Goal: Information Seeking & Learning: Learn about a topic

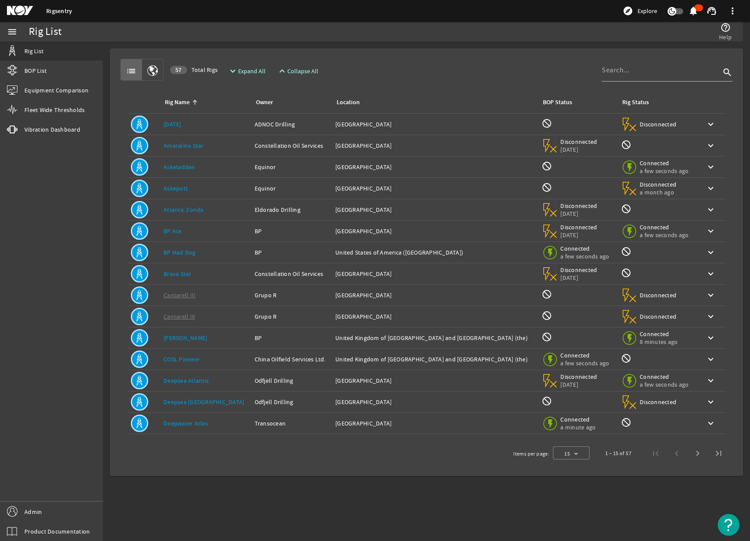
click at [170, 125] on link "[DATE]" at bounding box center [173, 124] width 18 height 8
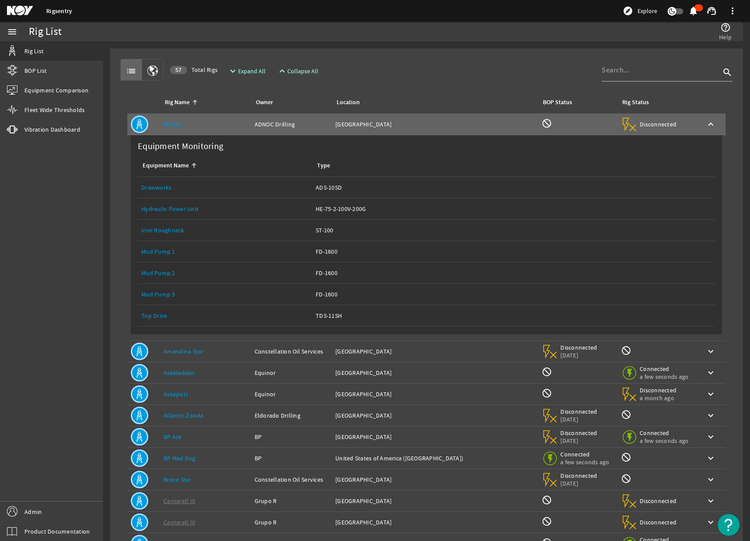
click at [160, 186] on link "Drawworks" at bounding box center [156, 188] width 30 height 8
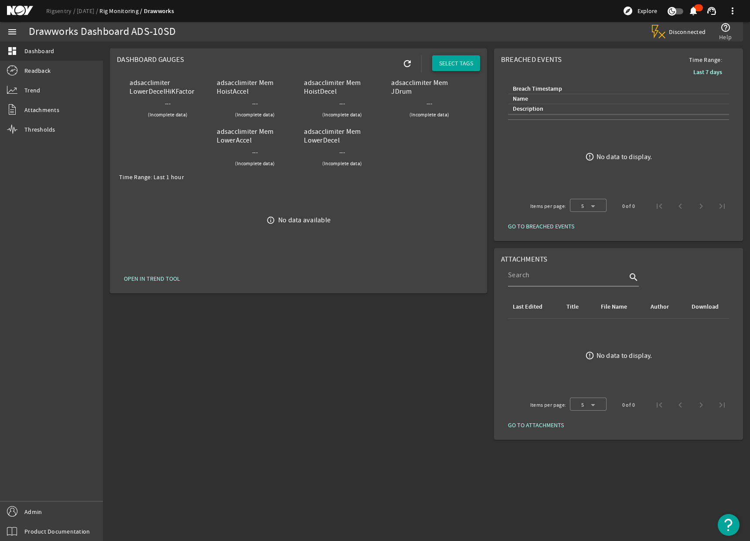
click at [458, 65] on span "SELECT TAGS" at bounding box center [456, 63] width 34 height 9
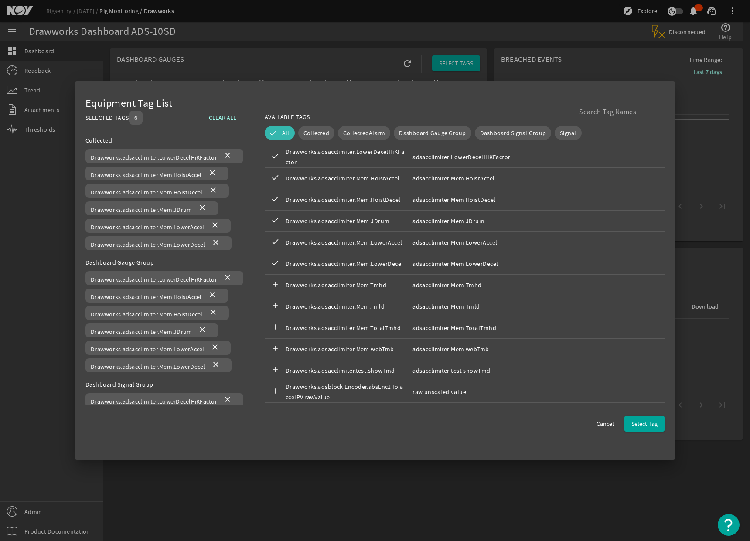
click at [284, 137] on button "All" at bounding box center [280, 133] width 30 height 14
click at [222, 110] on span at bounding box center [222, 117] width 41 height 21
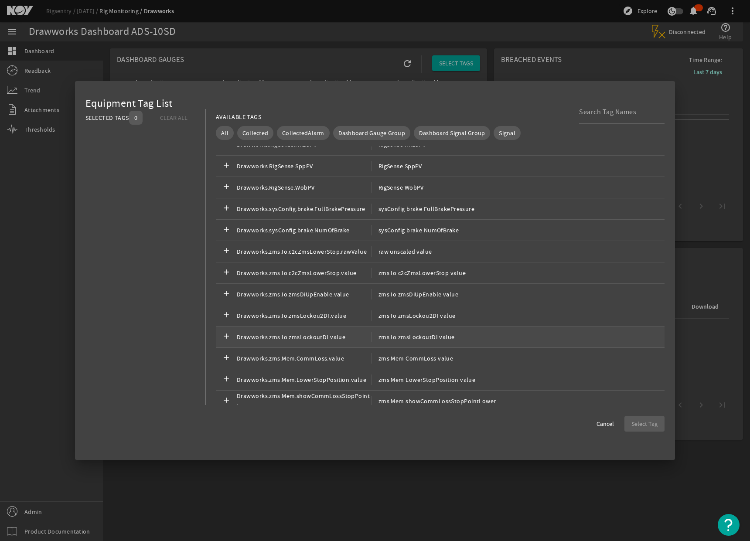
scroll to position [6151, 0]
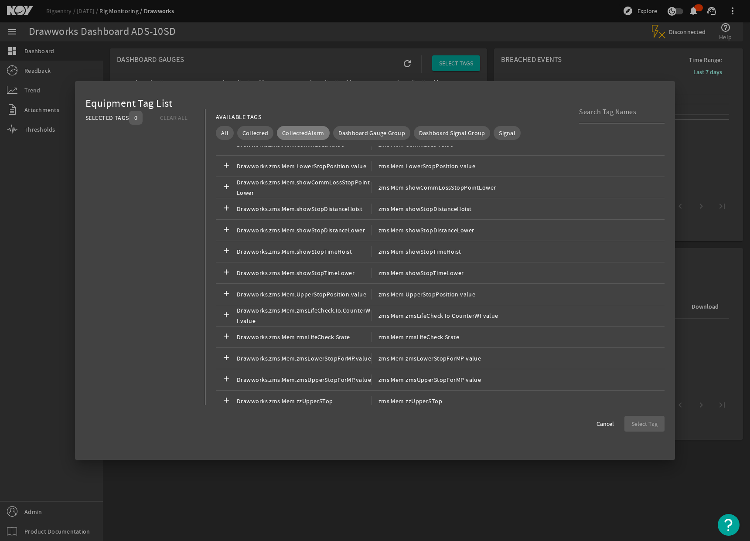
click at [302, 132] on span "CollectedAlarm" at bounding box center [303, 133] width 42 height 9
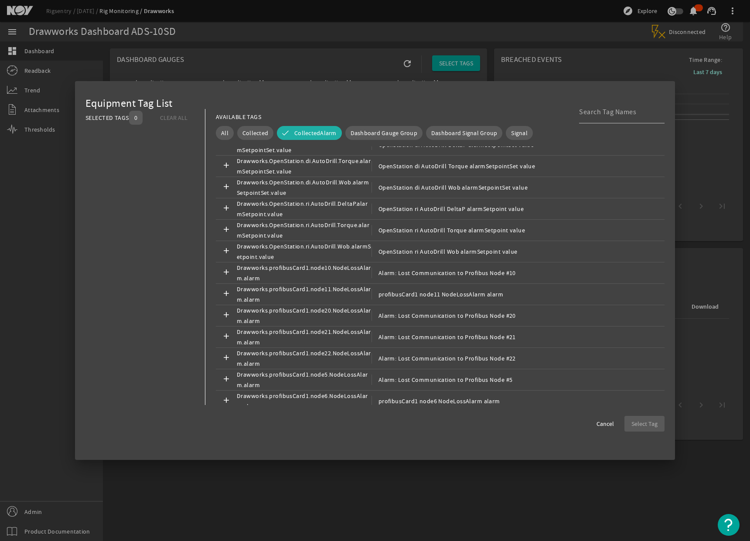
click at [312, 133] on span "CollectedAlarm" at bounding box center [315, 133] width 42 height 9
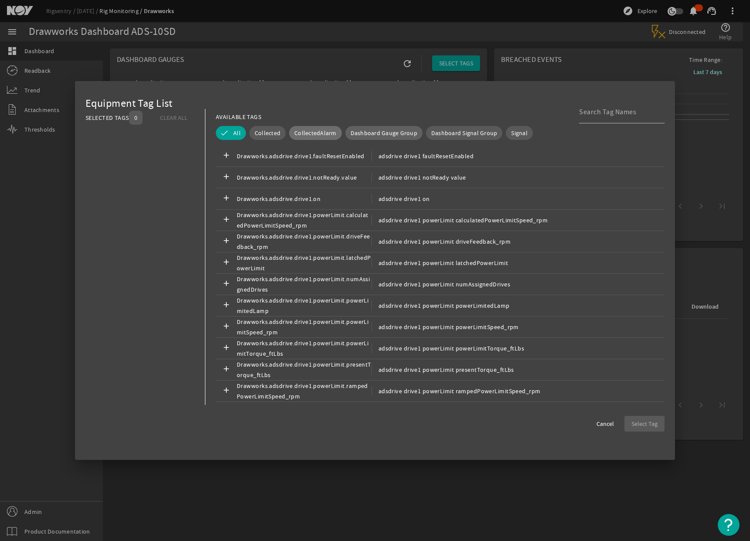
click at [373, 133] on span "Dashboard Gauge Group" at bounding box center [384, 133] width 67 height 9
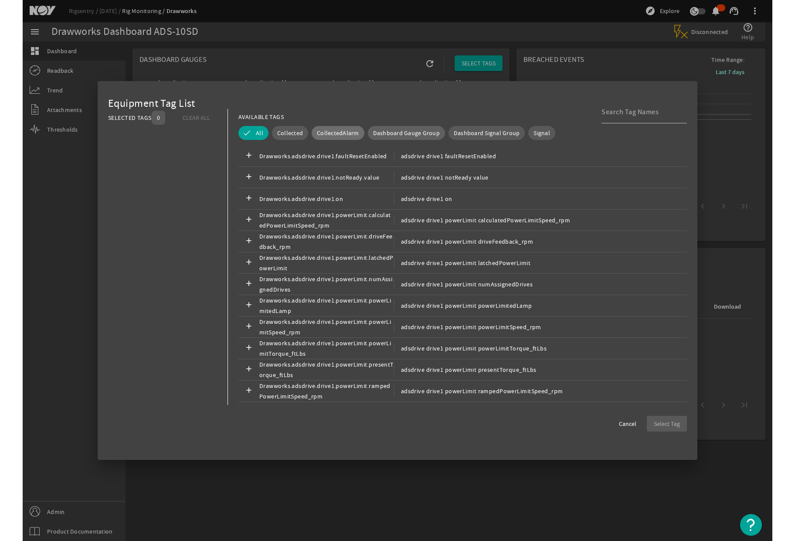
scroll to position [0, 0]
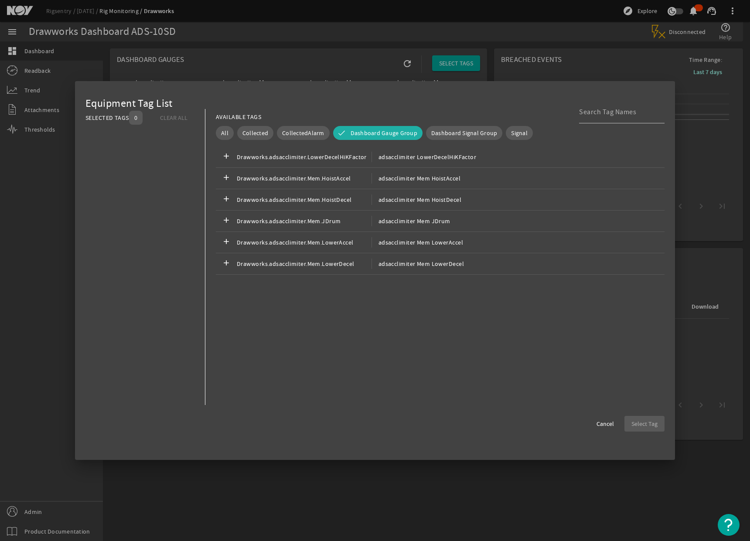
click at [373, 133] on span "Dashboard Gauge Group" at bounding box center [384, 133] width 67 height 9
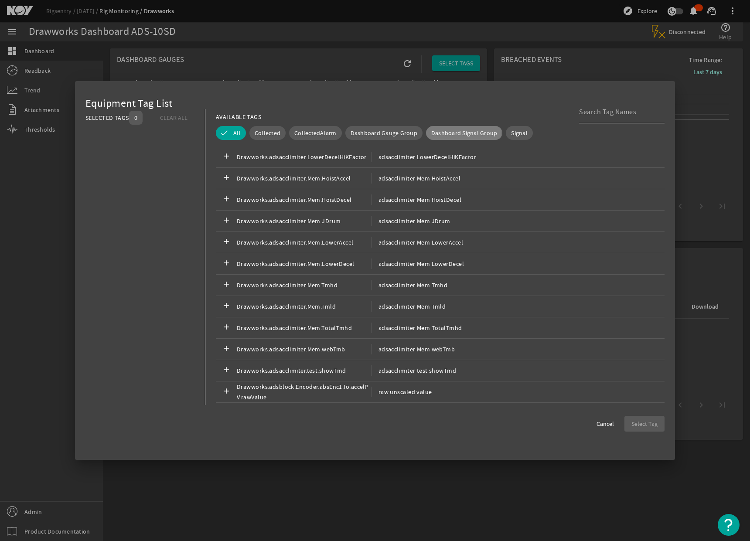
click at [453, 132] on span "Dashboard Signal Group" at bounding box center [464, 133] width 66 height 9
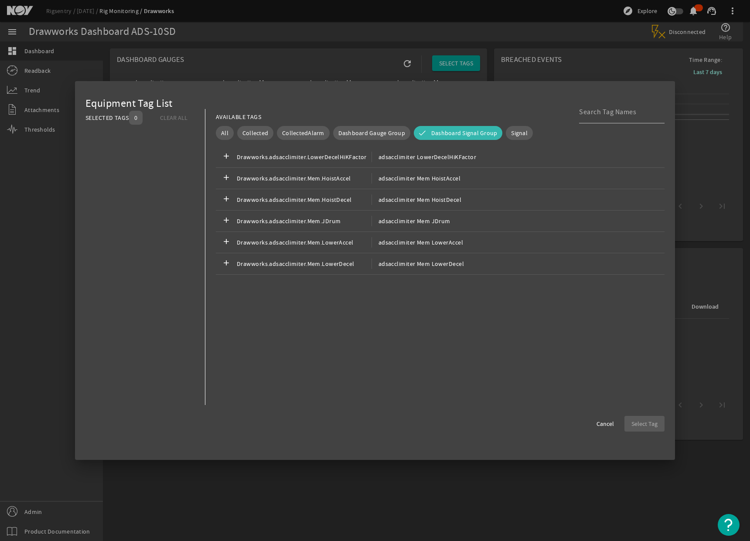
click at [453, 132] on span "Dashboard Signal Group" at bounding box center [464, 133] width 66 height 9
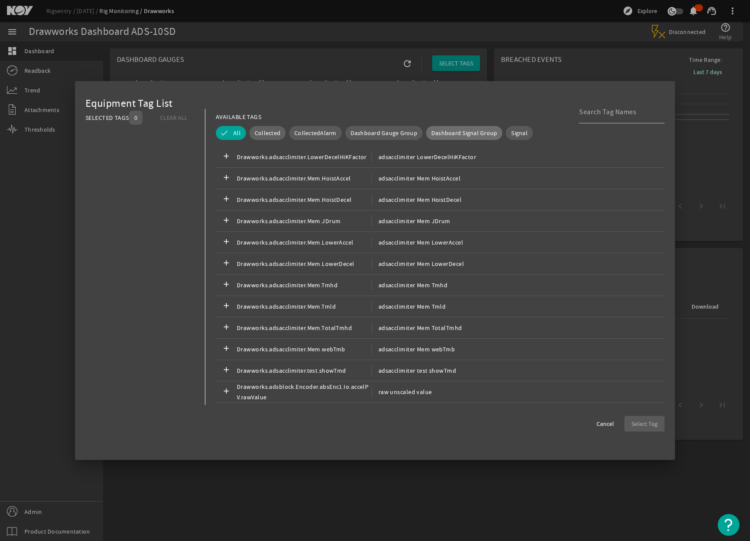
click at [268, 135] on span "Collected" at bounding box center [268, 133] width 26 height 9
click at [524, 136] on button "Signal" at bounding box center [519, 133] width 27 height 14
click at [524, 136] on button "Signal" at bounding box center [513, 133] width 39 height 14
click at [601, 423] on span "Cancel" at bounding box center [605, 424] width 17 height 9
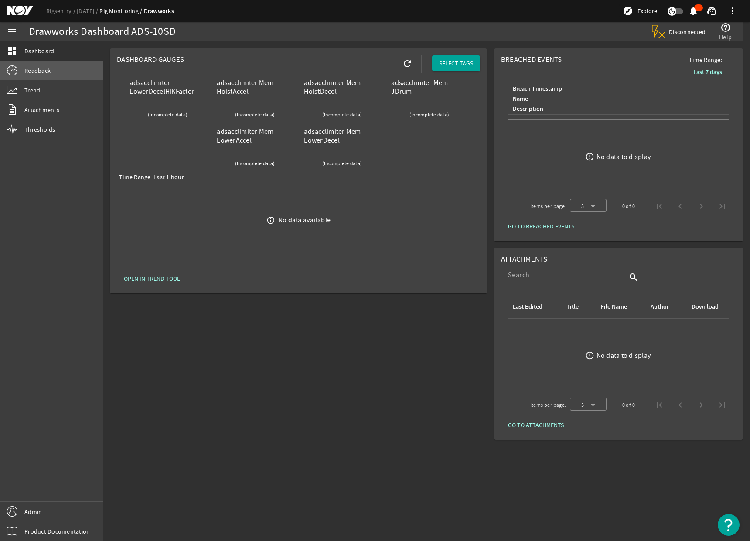
click at [29, 77] on link "Readback" at bounding box center [51, 70] width 103 height 19
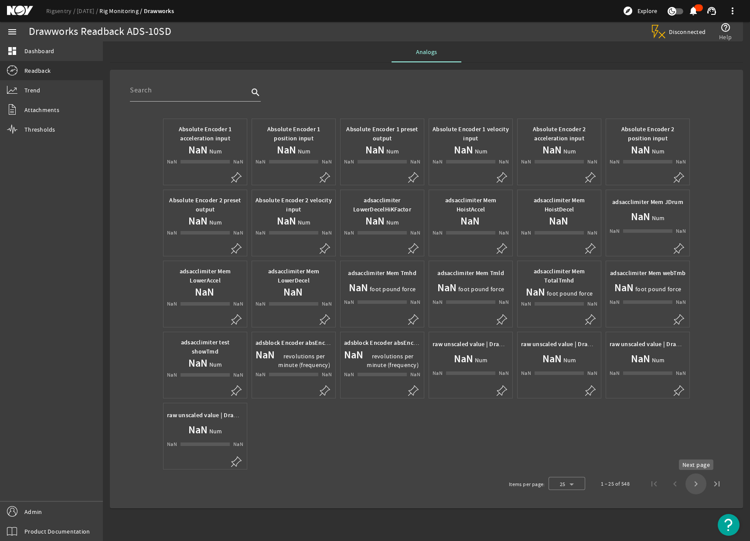
click at [694, 485] on span "Next page" at bounding box center [696, 484] width 21 height 21
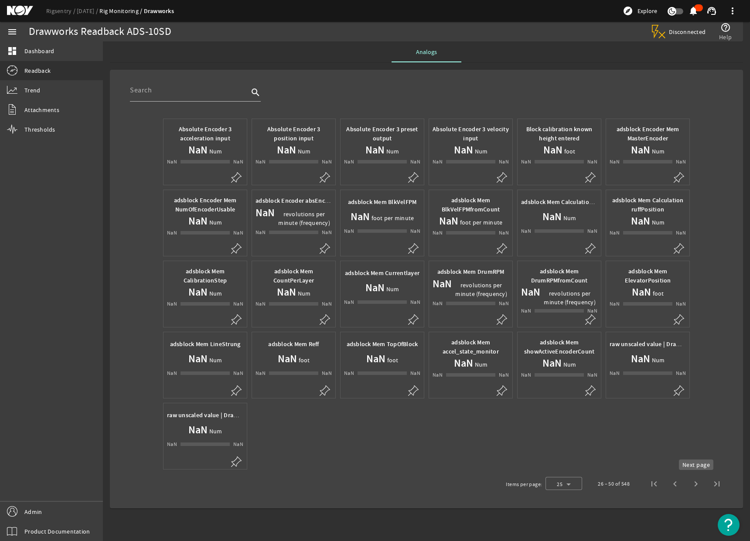
click at [693, 485] on span "Next page" at bounding box center [696, 484] width 21 height 21
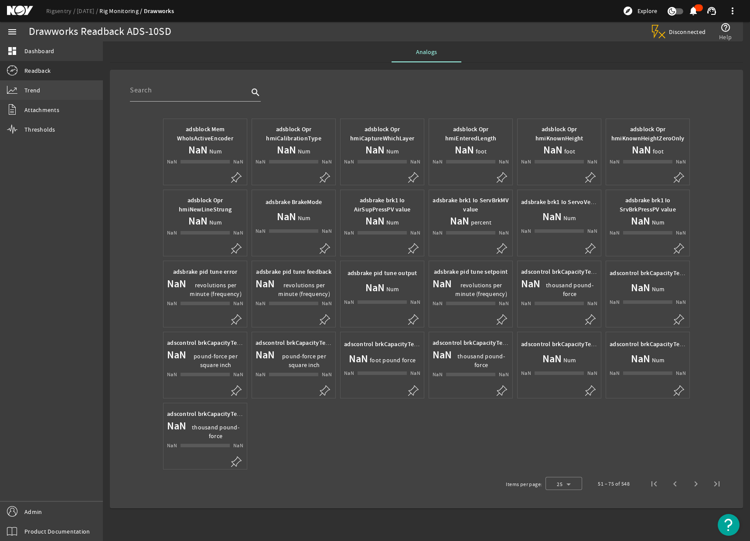
click at [33, 98] on link "Trend" at bounding box center [51, 90] width 103 height 19
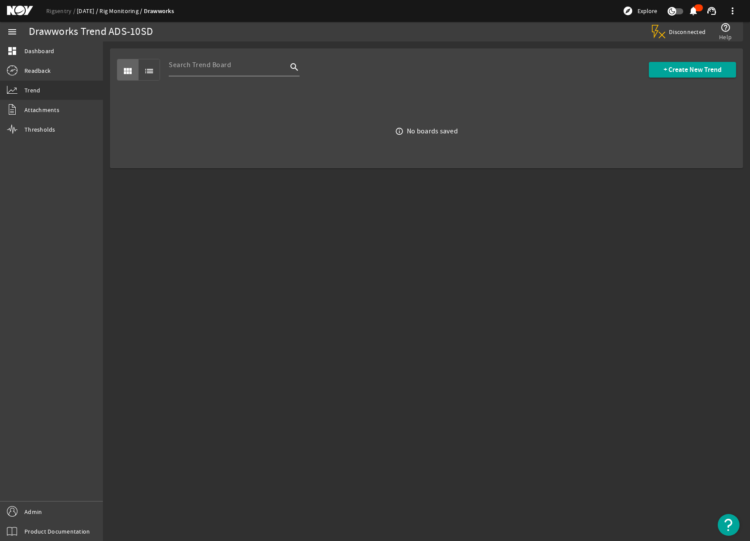
click at [92, 8] on link "[DATE]" at bounding box center [88, 11] width 23 height 8
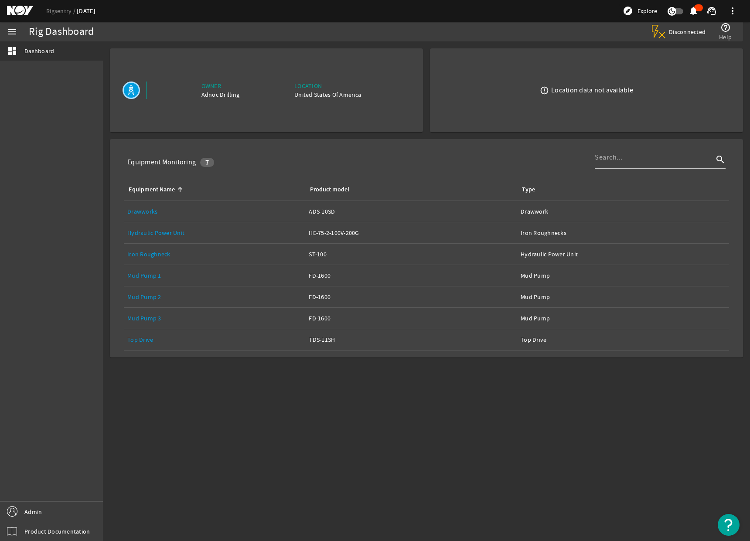
click at [139, 213] on link "Drawworks" at bounding box center [142, 212] width 30 height 8
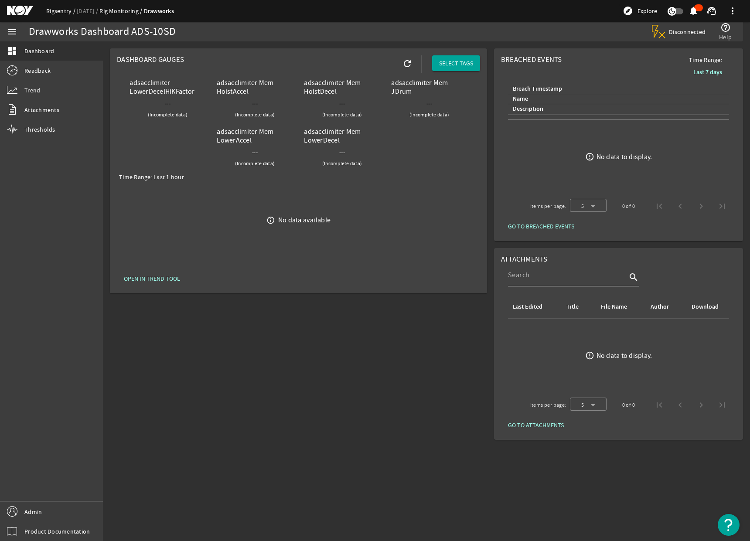
click at [51, 11] on link "Rigsentry" at bounding box center [61, 11] width 31 height 8
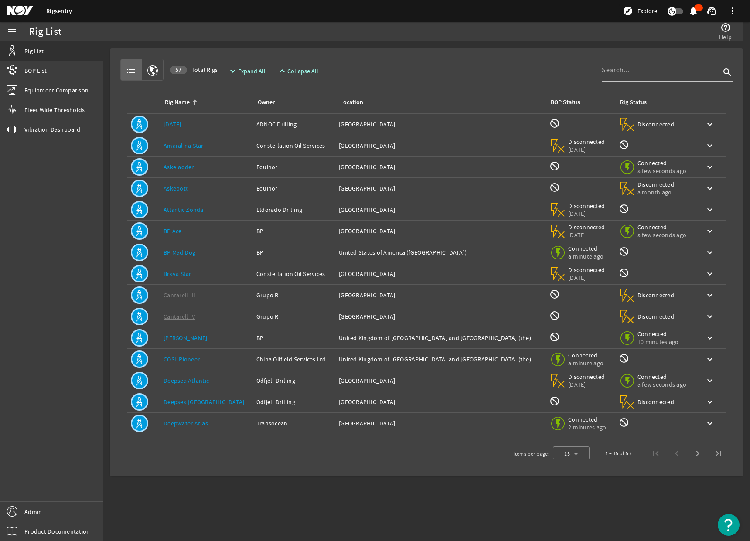
click at [201, 167] on div "Rig Name: Askeladden" at bounding box center [207, 167] width 86 height 9
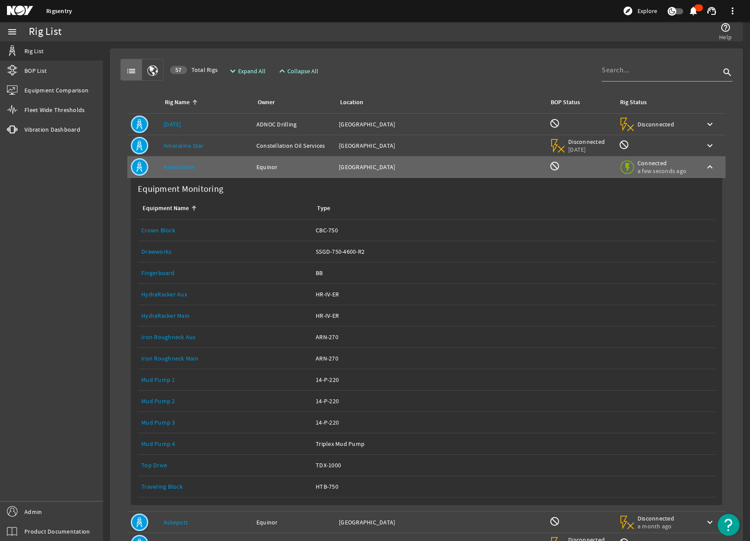
click at [164, 251] on link "Drawworks" at bounding box center [156, 252] width 30 height 8
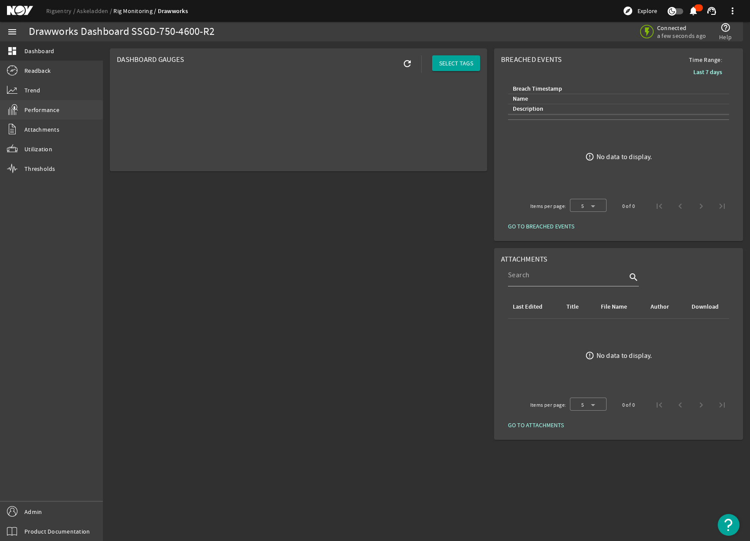
click at [36, 104] on link "Performance" at bounding box center [51, 109] width 103 height 19
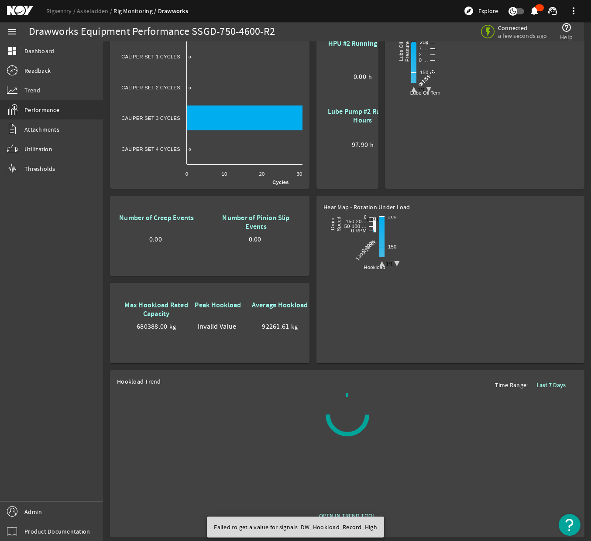
scroll to position [362, 0]
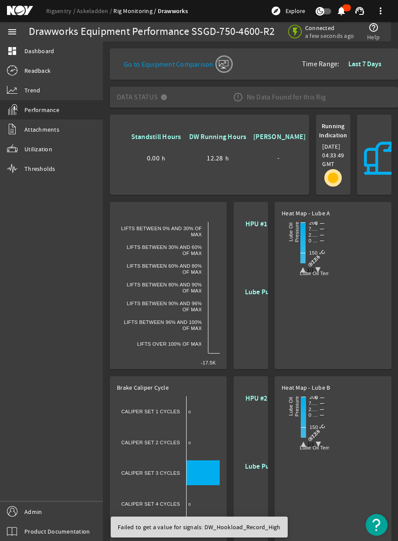
scroll to position [362, 0]
